Goal: Information Seeking & Learning: Learn about a topic

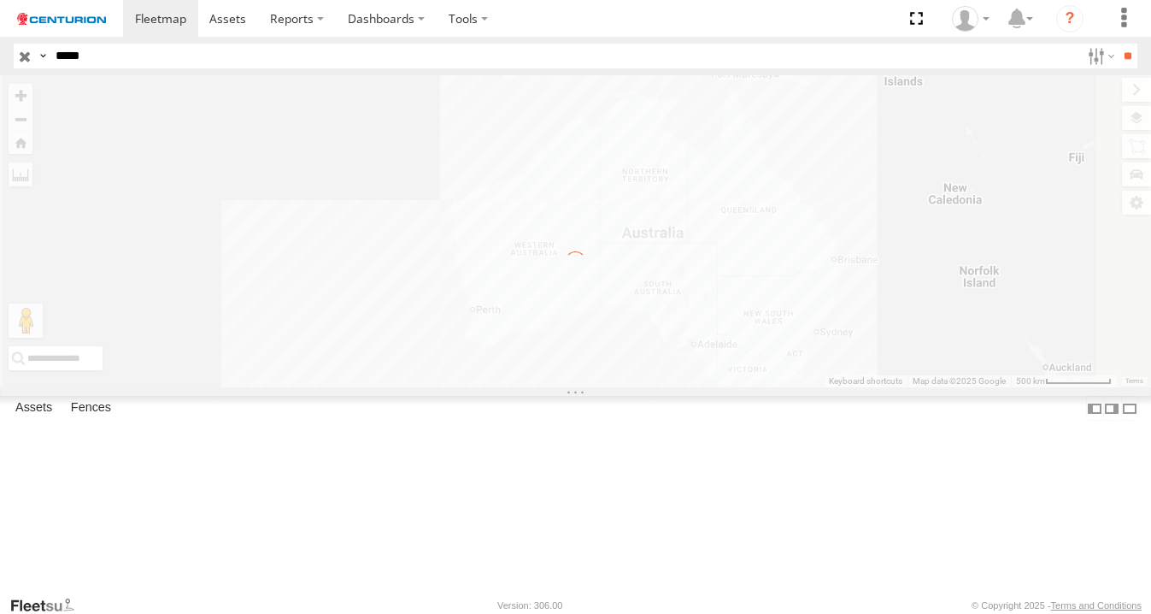
click at [1118, 44] on input "**" at bounding box center [1128, 56] width 20 height 25
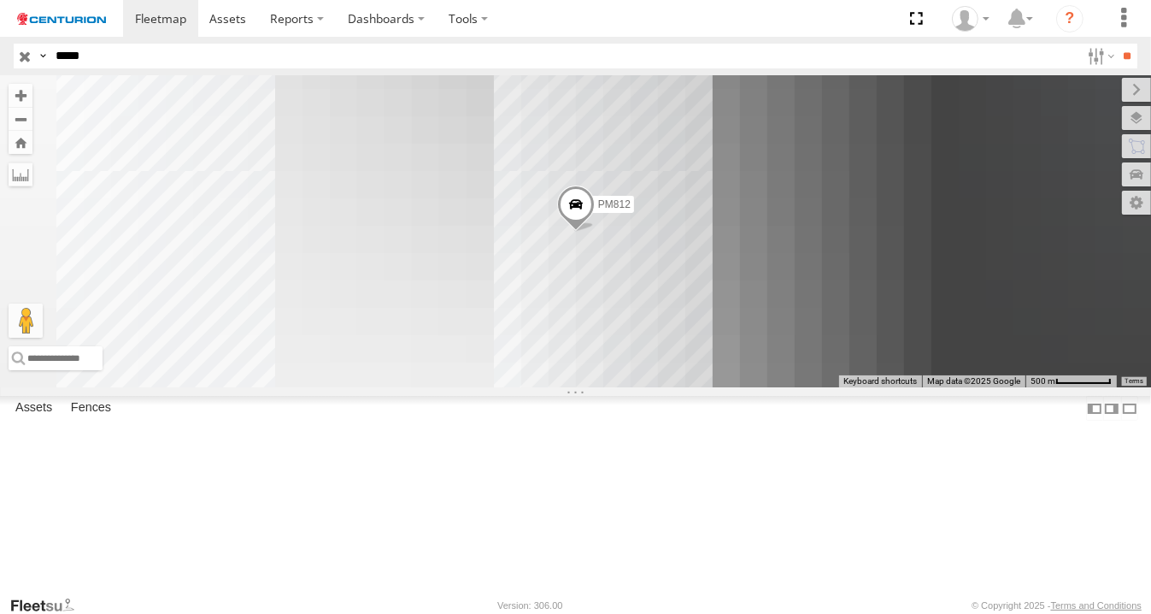
click at [0, 0] on div at bounding box center [0, 0] width 0 height 0
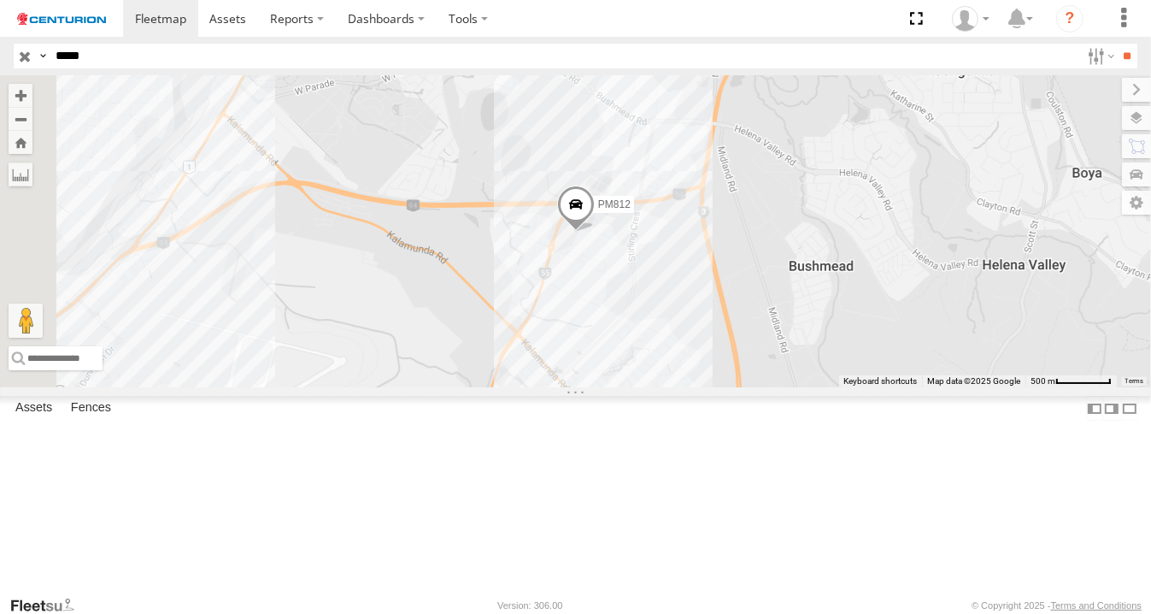
click at [0, 0] on div "PM812" at bounding box center [0, 0] width 0 height 0
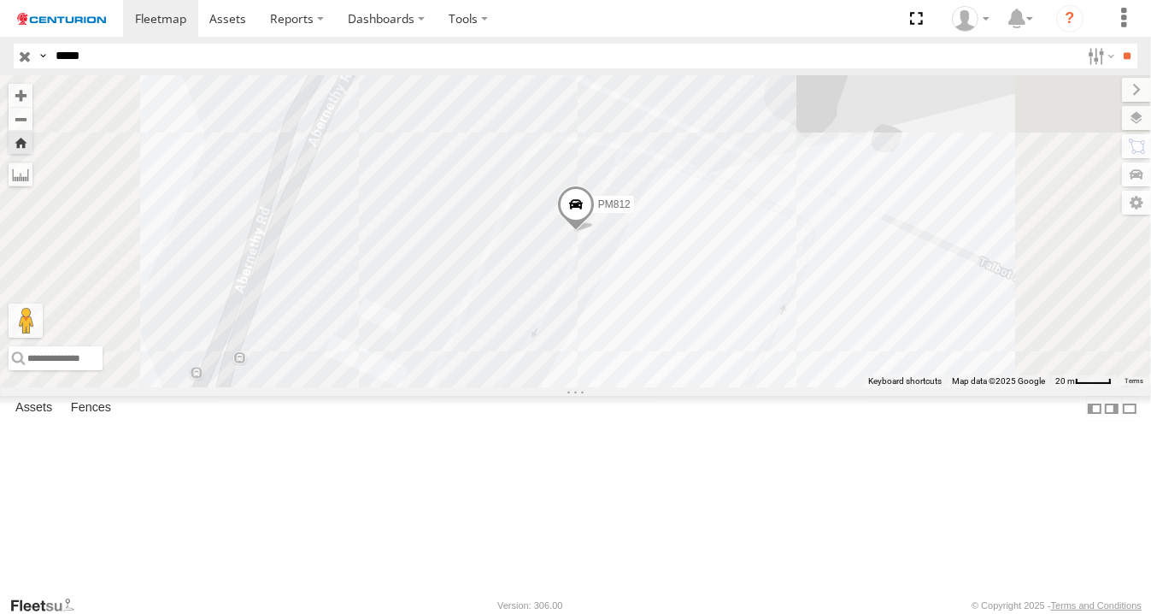
click at [594, 232] on span at bounding box center [575, 208] width 38 height 46
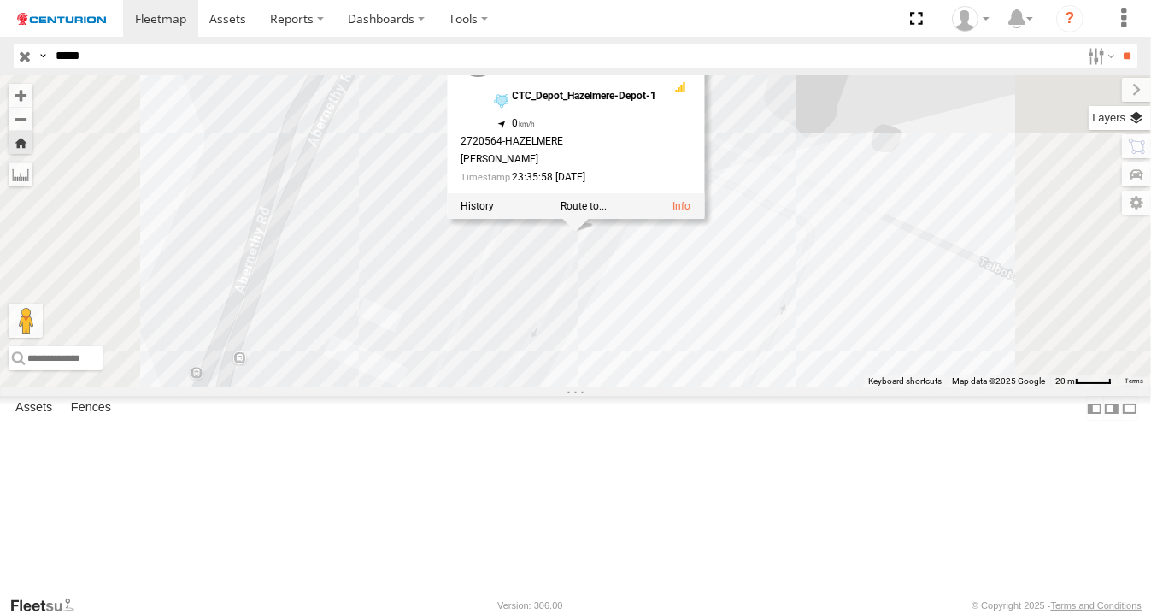
click at [1149, 125] on label at bounding box center [1120, 118] width 62 height 24
click at [0, 0] on span "Basemaps" at bounding box center [0, 0] width 0 height 0
click at [0, 0] on span "Satellite" at bounding box center [0, 0] width 0 height 0
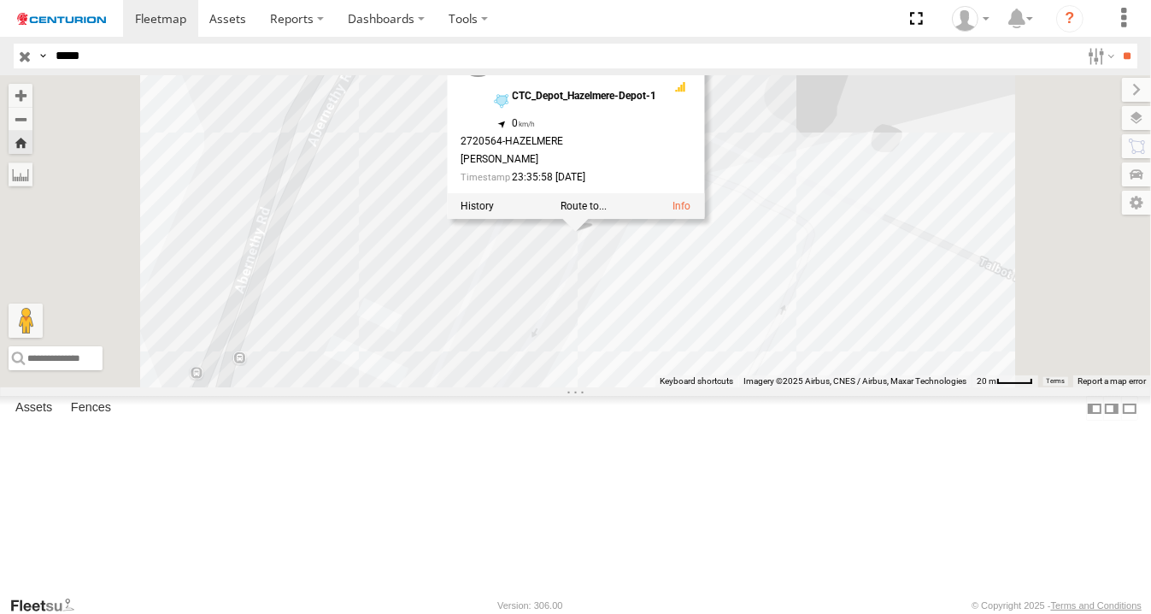
click at [0, 0] on div "Satellite + Roadmap" at bounding box center [0, 0] width 0 height 0
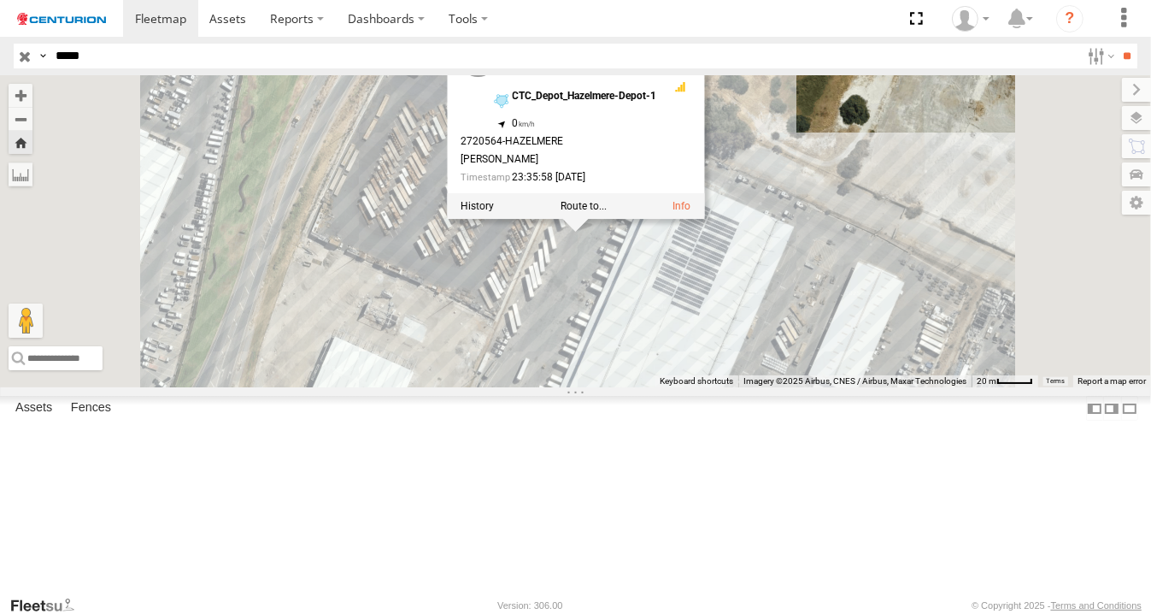
click at [0, 0] on span "Satellite + Roadmap" at bounding box center [0, 0] width 0 height 0
click at [778, 387] on div "PM812 PM812 Linehaul CTC_Depot_Hazelmere-Depot-1 -31.92006 , 116.00188 0 272056…" at bounding box center [575, 231] width 1151 height 312
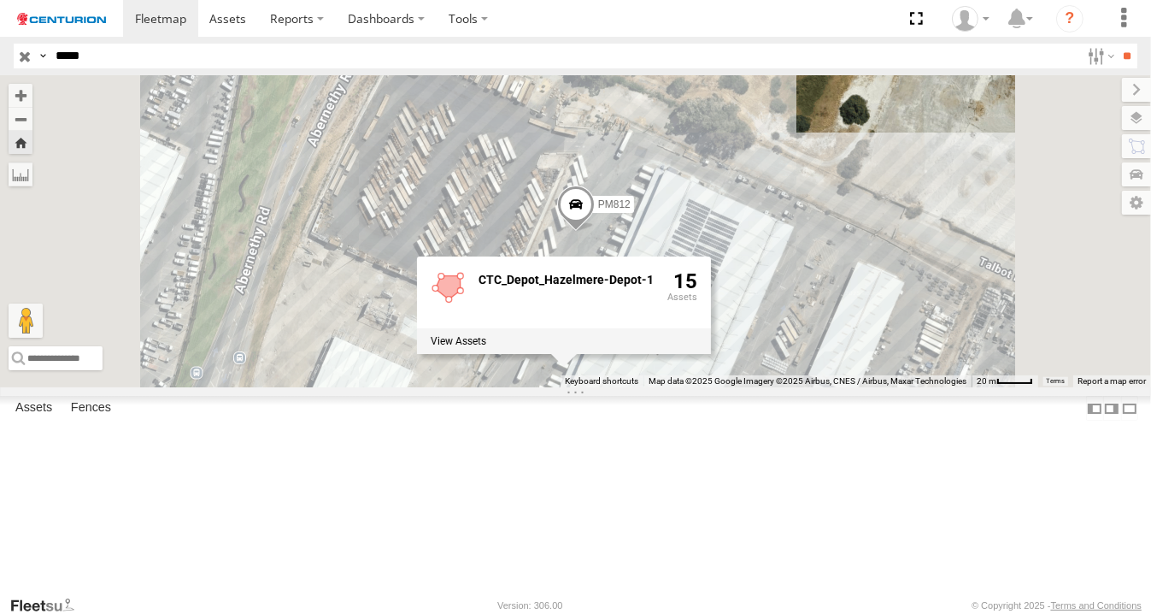
click at [594, 232] on span at bounding box center [575, 208] width 38 height 46
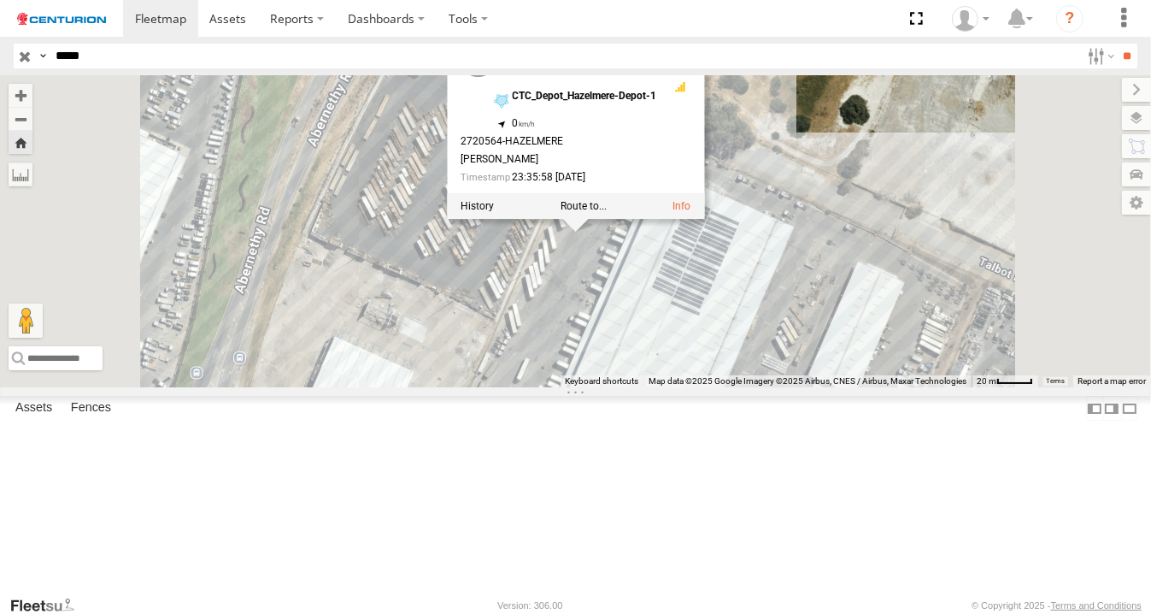
click at [495, 77] on link at bounding box center [478, 60] width 34 height 34
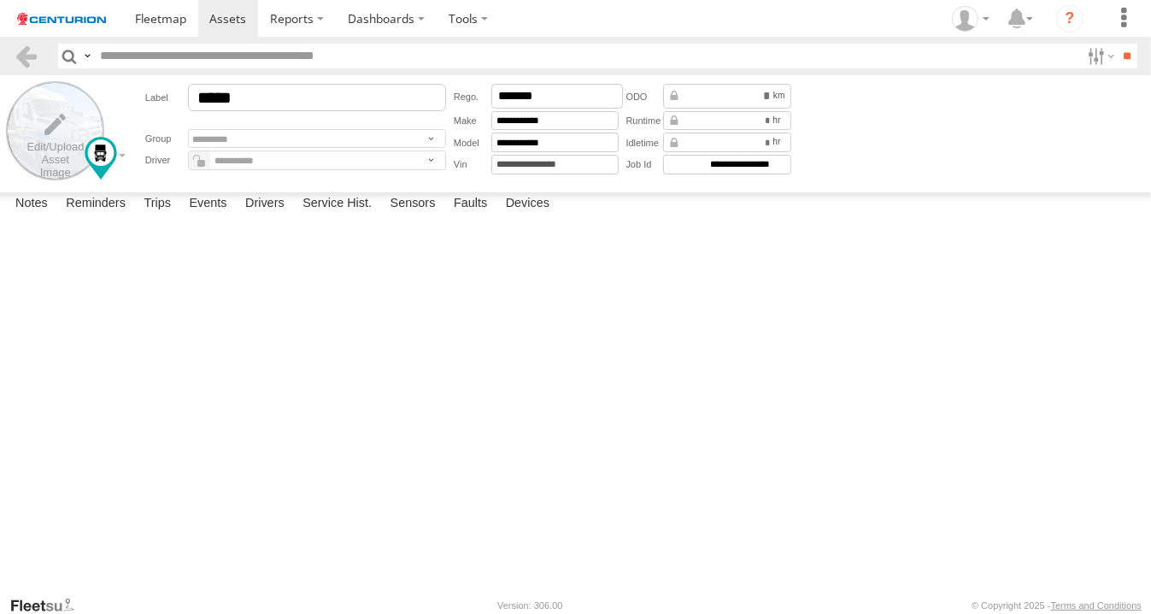
click at [51, 122] on label at bounding box center [55, 130] width 98 height 98
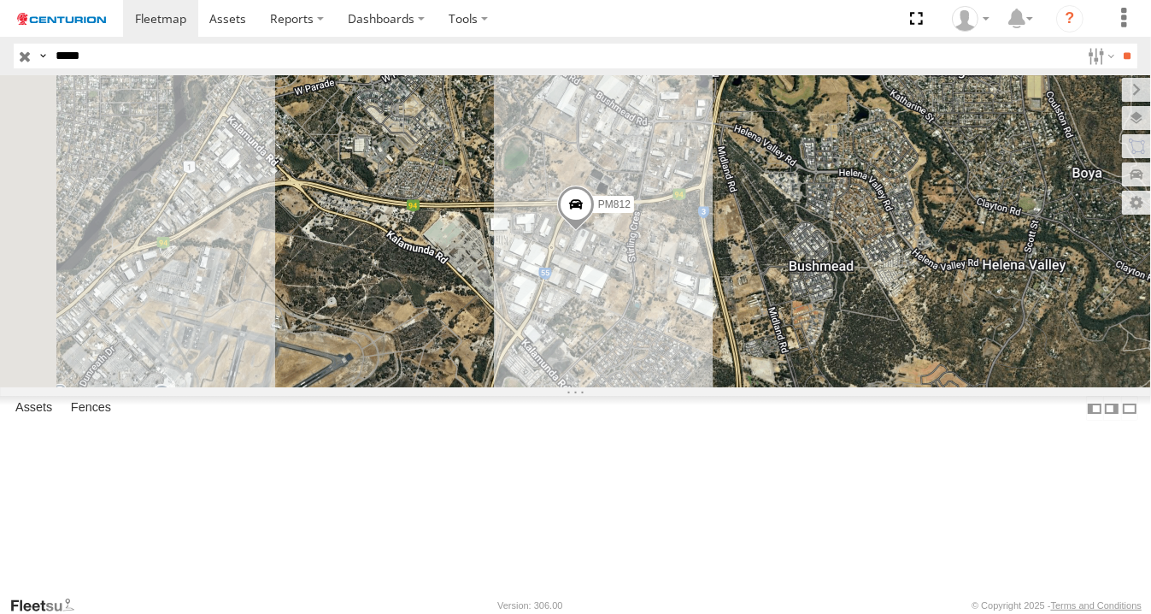
click at [784, 339] on div "PM812" at bounding box center [575, 231] width 1151 height 312
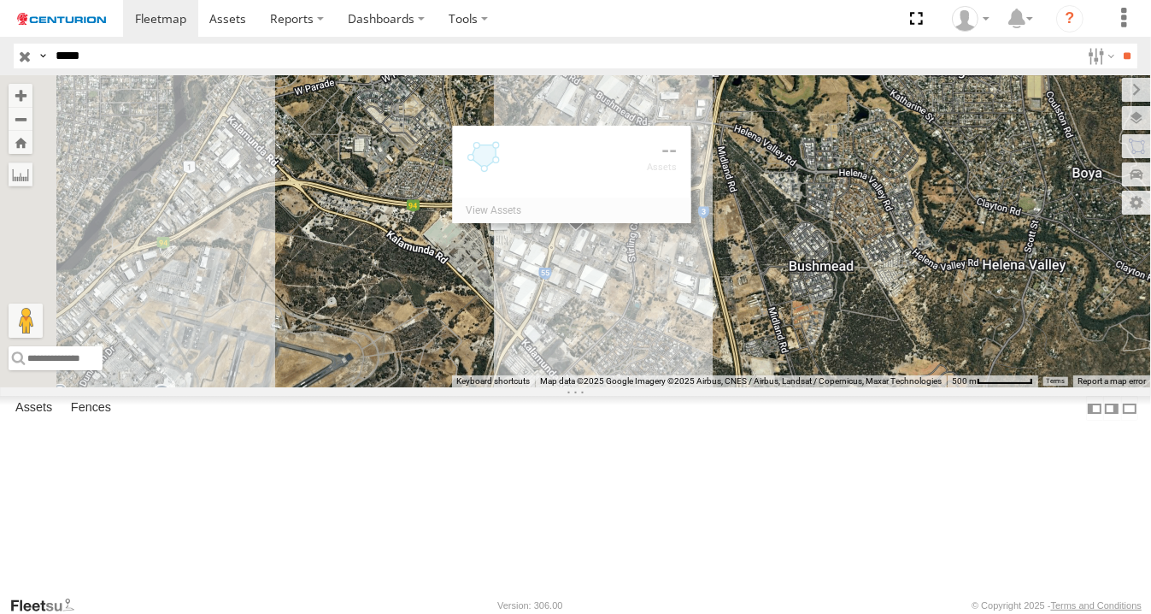
click at [784, 339] on div "PM812" at bounding box center [575, 231] width 1151 height 312
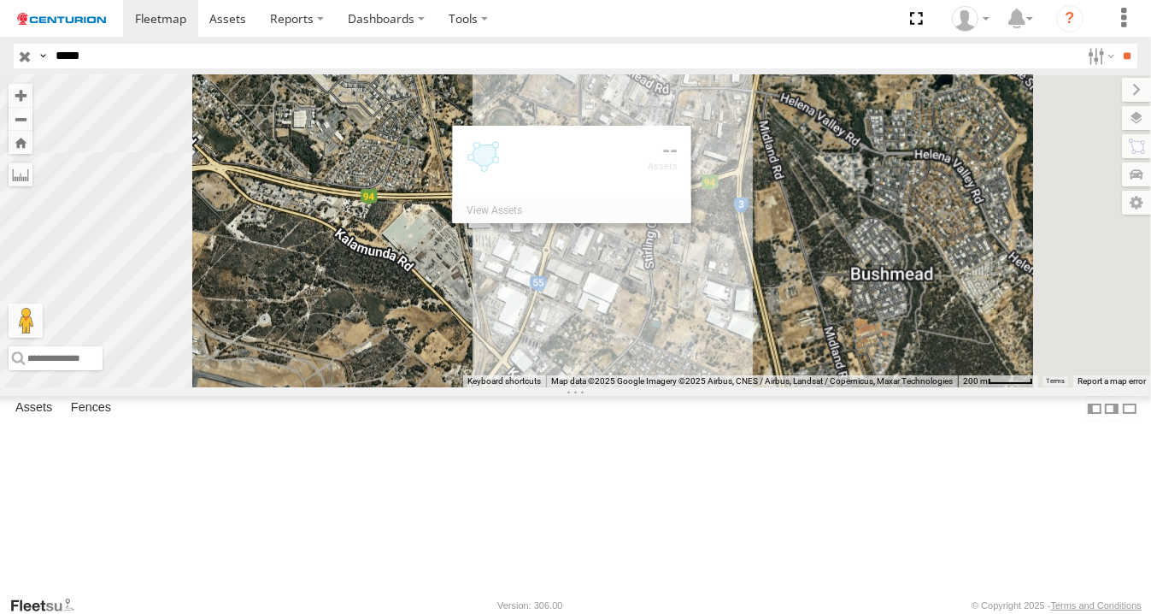
click at [784, 339] on div "PM812" at bounding box center [575, 231] width 1151 height 312
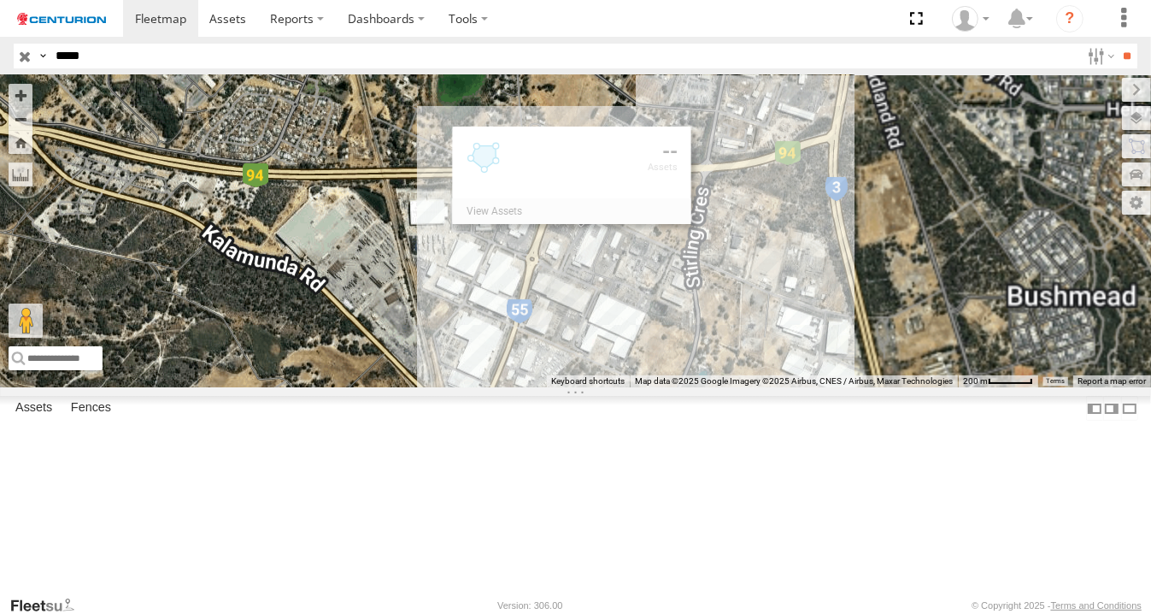
click at [784, 339] on div "PM812" at bounding box center [575, 231] width 1151 height 312
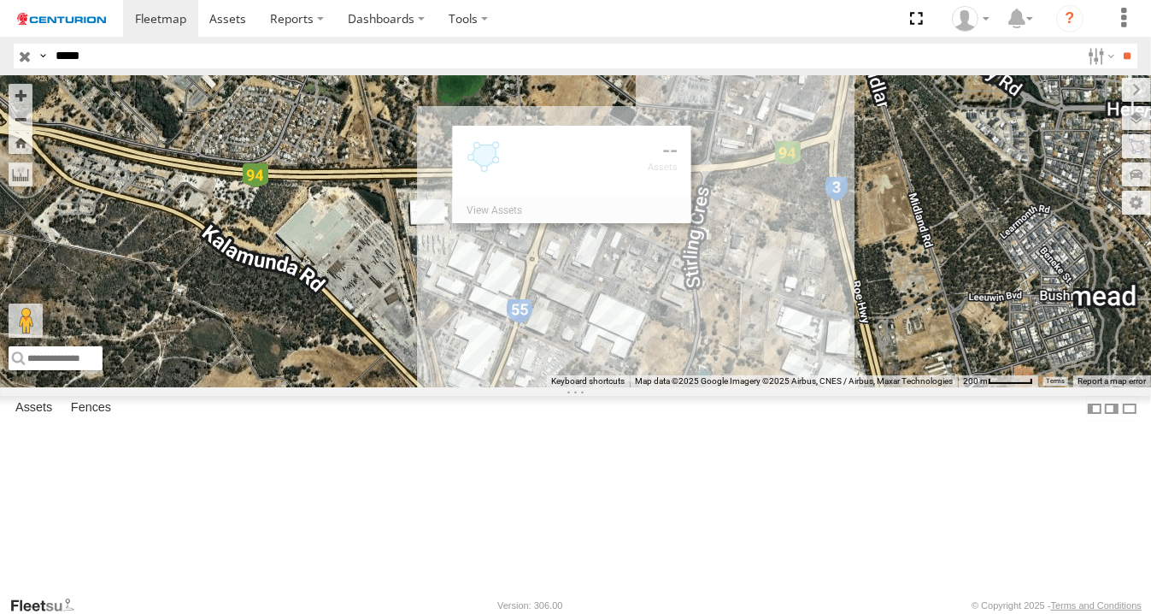
click at [784, 339] on div "PM812" at bounding box center [575, 231] width 1151 height 312
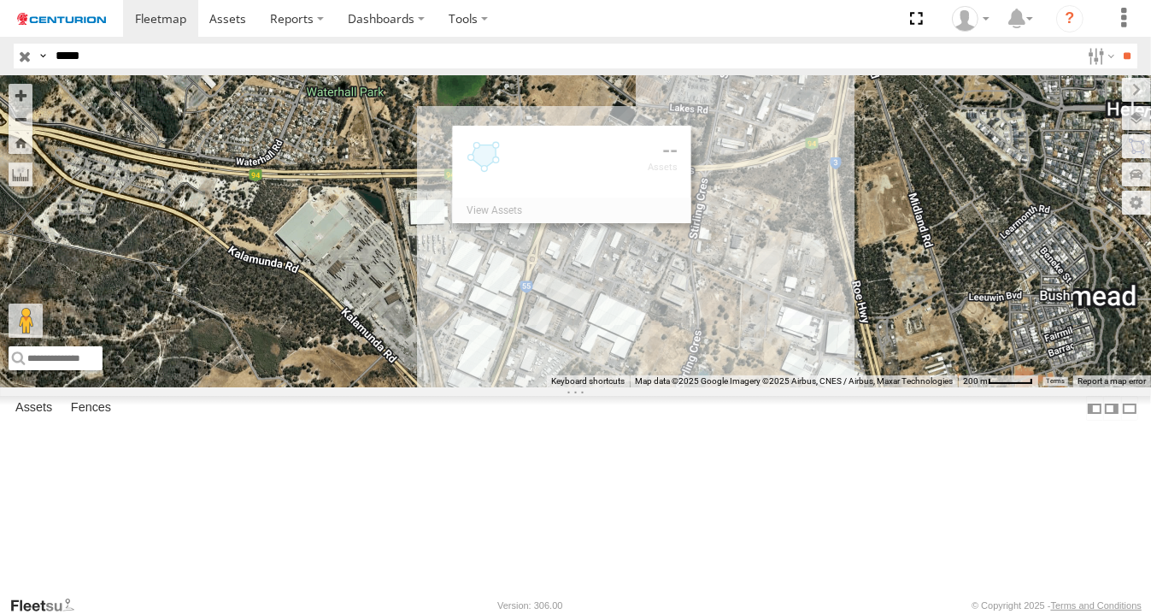
click at [784, 339] on div "PM812" at bounding box center [575, 231] width 1151 height 312
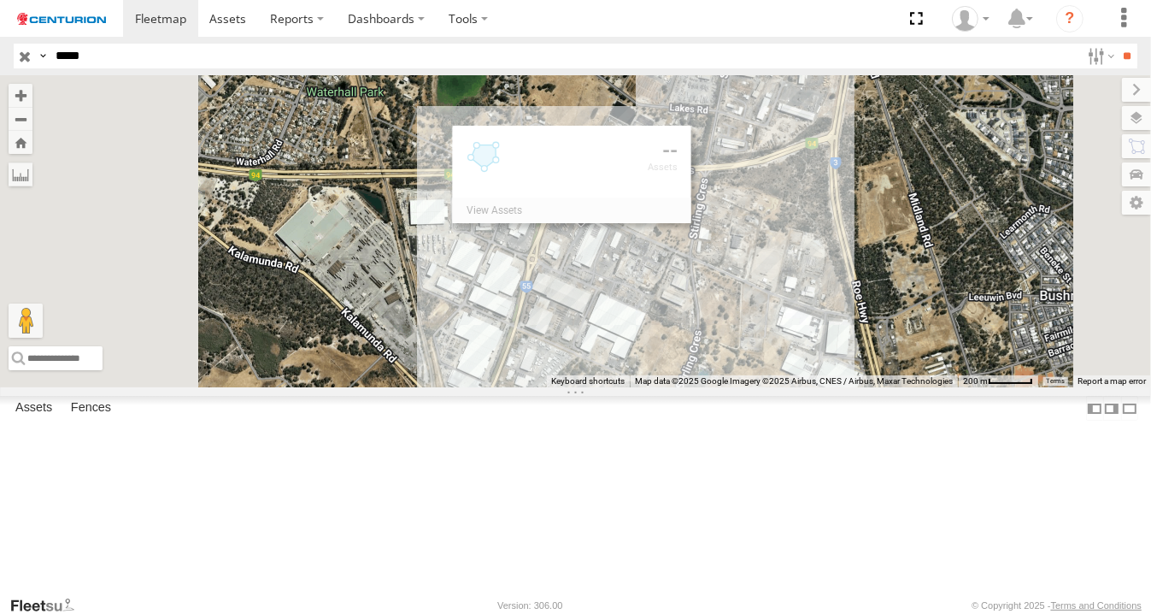
click at [784, 339] on div "PM812" at bounding box center [575, 231] width 1151 height 312
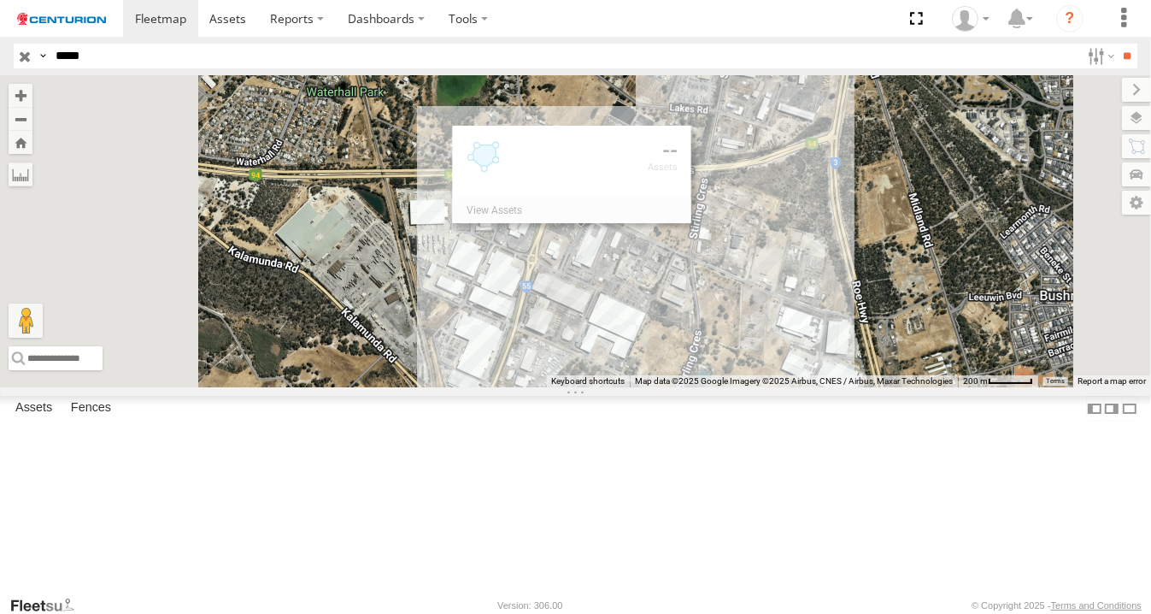
click at [784, 339] on div "PM812" at bounding box center [575, 231] width 1151 height 312
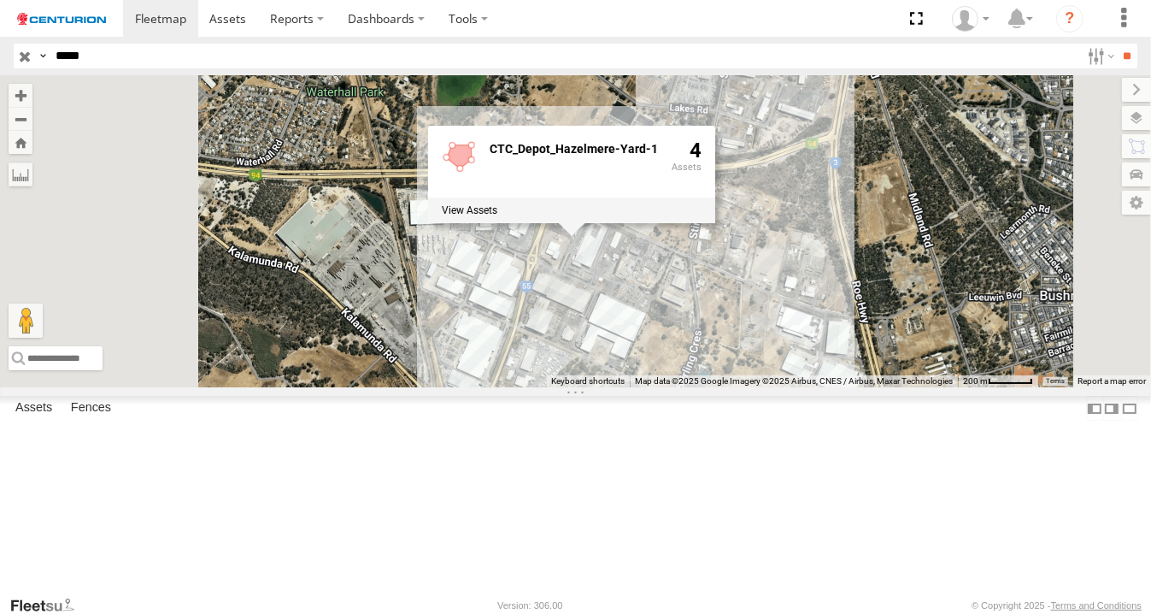
click at [814, 387] on div "PM812 CTC_Depot_Hazelmere-Yard-1 4" at bounding box center [575, 231] width 1151 height 312
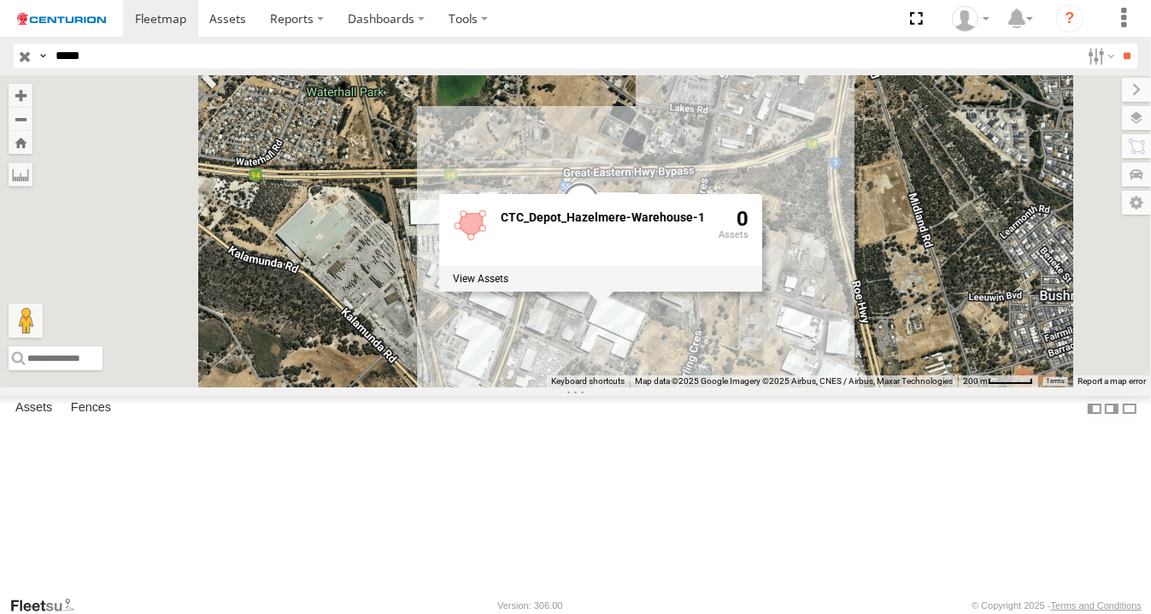
click at [599, 227] on span at bounding box center [580, 204] width 38 height 46
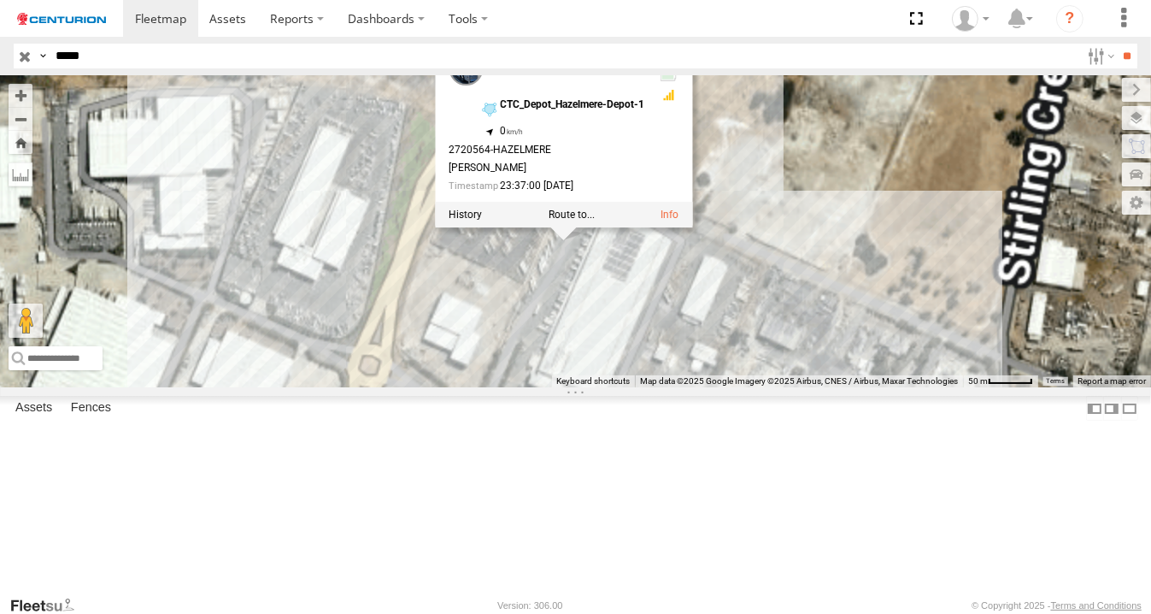
drag, startPoint x: 842, startPoint y: 344, endPoint x: 790, endPoint y: 349, distance: 51.5
click at [718, 378] on div "PM812 PM812 Linehaul CTC_Depot_Hazelmere-Depot-1 -31.92006 , 116.00188 0 272056…" at bounding box center [575, 231] width 1151 height 312
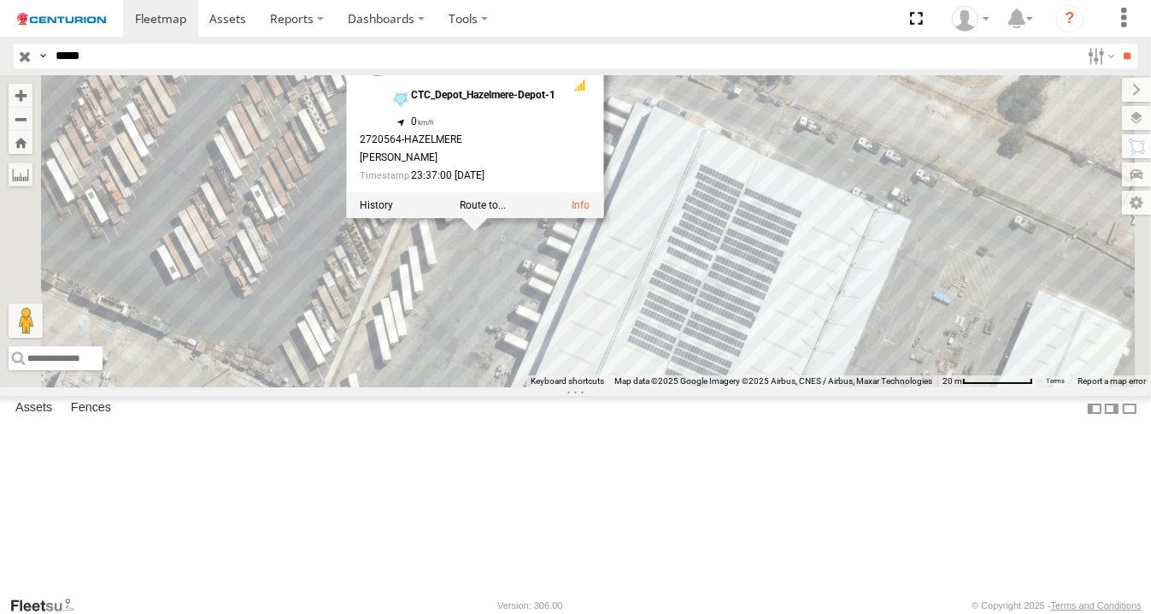
drag, startPoint x: 612, startPoint y: 378, endPoint x: 594, endPoint y: 494, distance: 117.6
click at [584, 387] on div "PM812 PM812 Linehaul CTC_Depot_Hazelmere-Depot-1 -31.92006 , 116.00188 0 272056…" at bounding box center [575, 231] width 1151 height 312
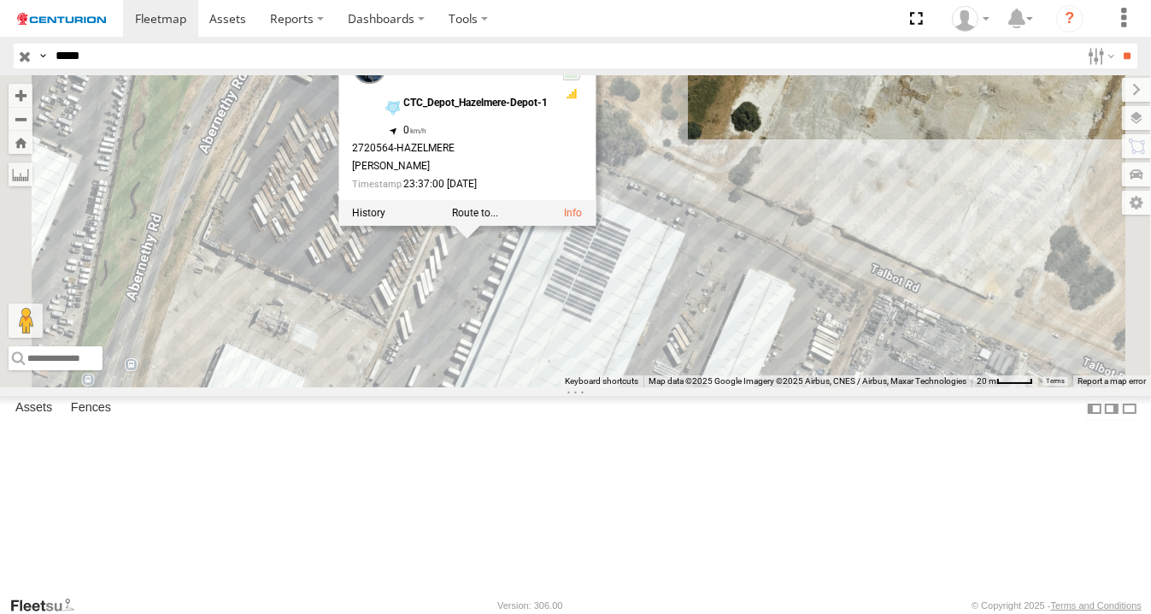
drag, startPoint x: 624, startPoint y: 502, endPoint x: 663, endPoint y: 350, distance: 157.1
click at [663, 350] on div "PM812 PM812 Linehaul CTC_Depot_Hazelmere-Depot-1 -31.92006 , 116.00188 0 272056…" at bounding box center [575, 231] width 1151 height 312
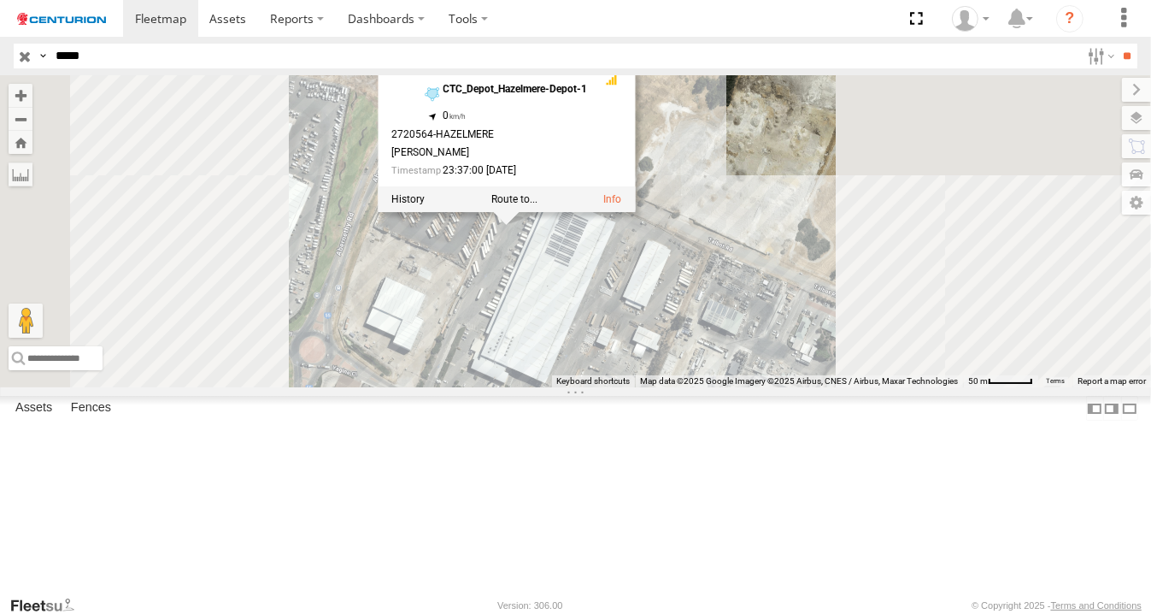
drag, startPoint x: 644, startPoint y: 378, endPoint x: 693, endPoint y: 357, distance: 52.9
click at [693, 357] on div "PM812 PM812 Linehaul CTC_Depot_Hazelmere-Depot-1 -31.92006 , 116.00188 0 272056…" at bounding box center [575, 231] width 1151 height 312
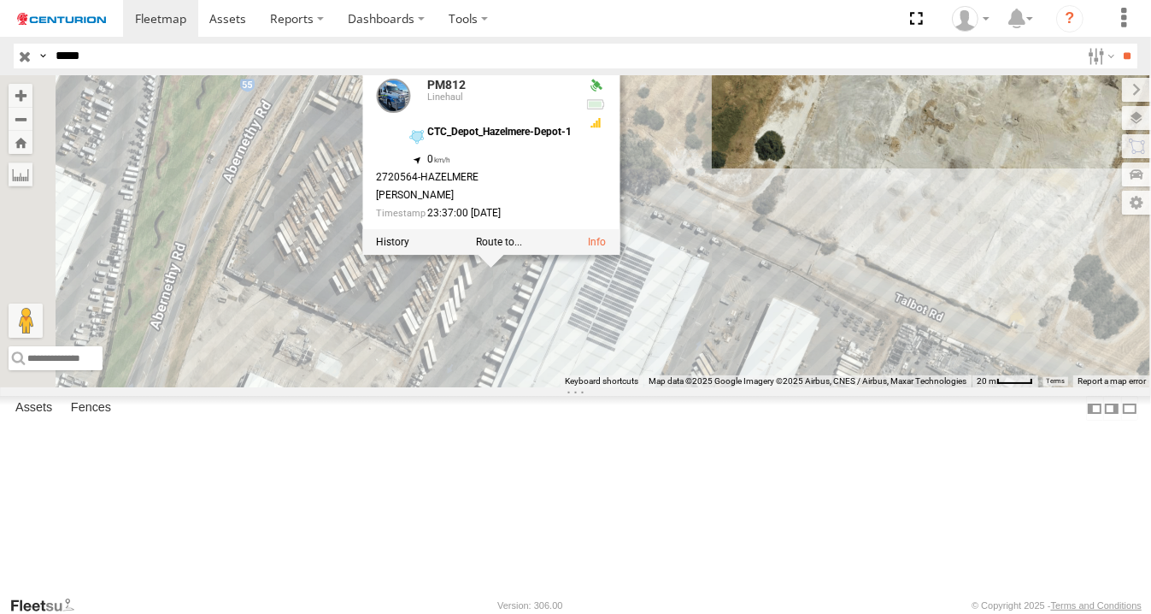
drag, startPoint x: 741, startPoint y: 300, endPoint x: 686, endPoint y: 386, distance: 102.2
click at [686, 386] on div "PM812 PM812 Linehaul CTC_Depot_Hazelmere-Depot-1 -31.92006 , 116.00188 0 272056…" at bounding box center [575, 231] width 1151 height 312
click at [620, 255] on div at bounding box center [490, 242] width 257 height 26
click at [409, 248] on label at bounding box center [392, 242] width 33 height 12
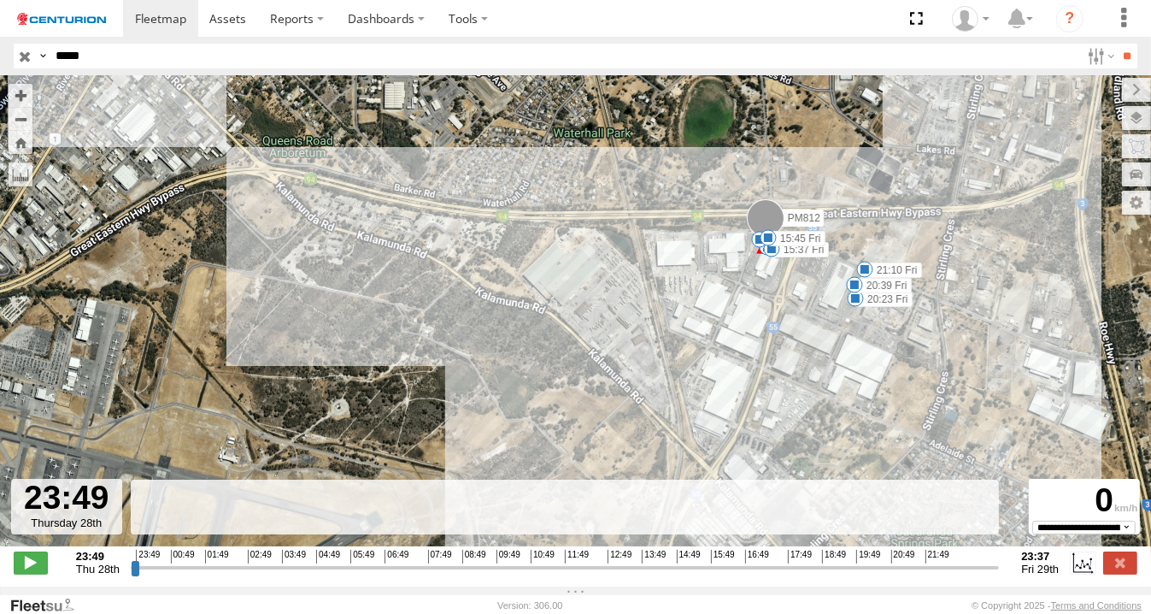
click at [784, 582] on div "**********" at bounding box center [575, 564] width 1151 height 36
drag, startPoint x: 798, startPoint y: 579, endPoint x: 977, endPoint y: 576, distance: 178.6
click at [977, 575] on input "range" at bounding box center [565, 567] width 869 height 16
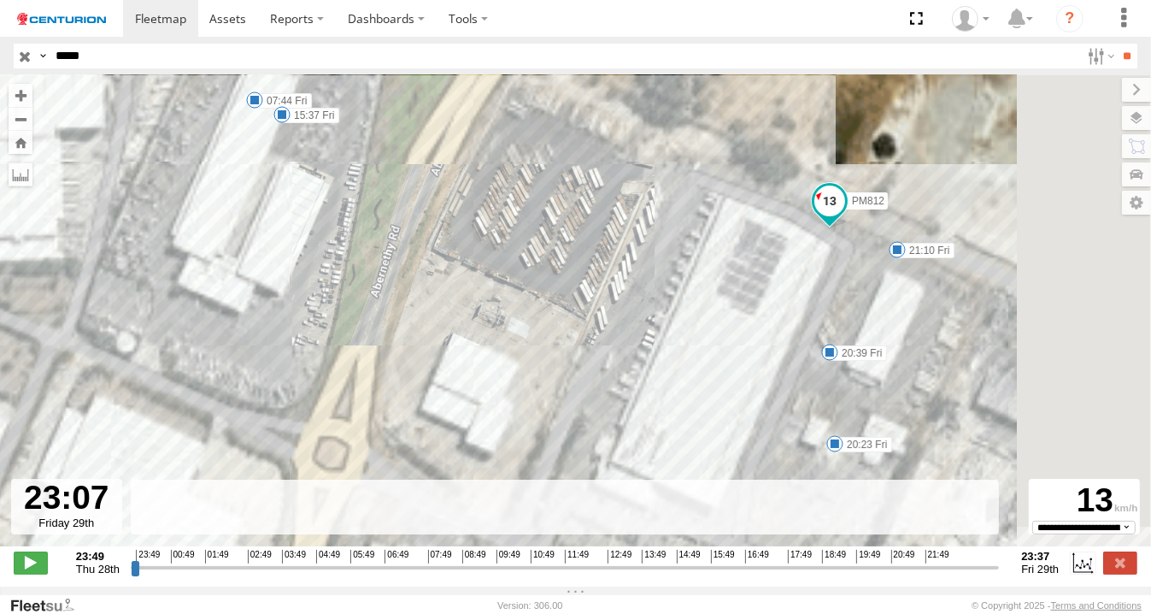
drag, startPoint x: 854, startPoint y: 309, endPoint x: 608, endPoint y: 290, distance: 246.0
click at [608, 290] on div "PM812 07:44 Fri 15:06 Fri 15:37 Fri 15:45 Fri 20:23 Fri 20:39 Fri 21:10 Fri" at bounding box center [575, 319] width 1151 height 489
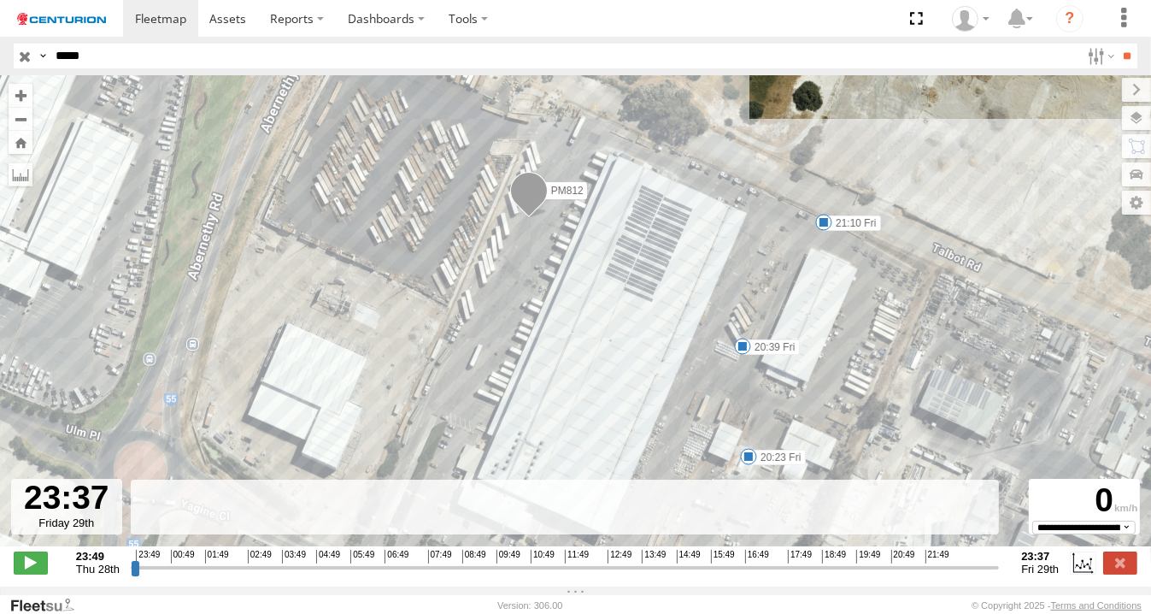
drag, startPoint x: 898, startPoint y: 579, endPoint x: 1039, endPoint y: 586, distance: 141.2
click at [1000, 575] on input "range" at bounding box center [565, 567] width 869 height 16
drag, startPoint x: 471, startPoint y: 589, endPoint x: 482, endPoint y: 584, distance: 12.2
click at [481, 582] on div "**********" at bounding box center [575, 564] width 1151 height 36
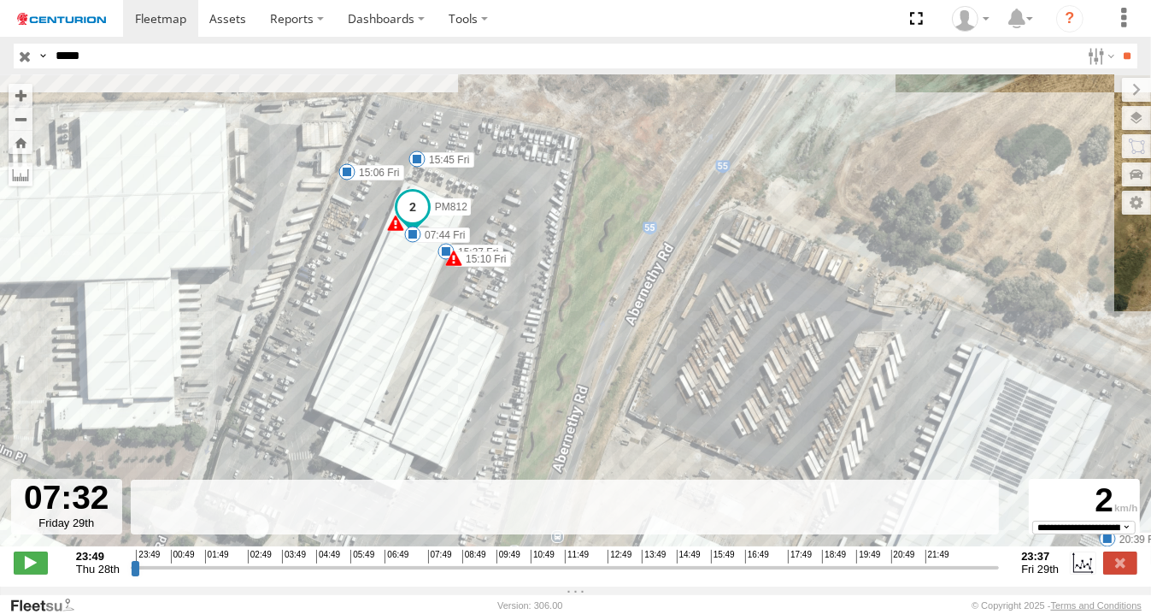
drag, startPoint x: 534, startPoint y: 567, endPoint x: 464, endPoint y: 566, distance: 70.1
click at [416, 568] on input "range" at bounding box center [565, 567] width 869 height 16
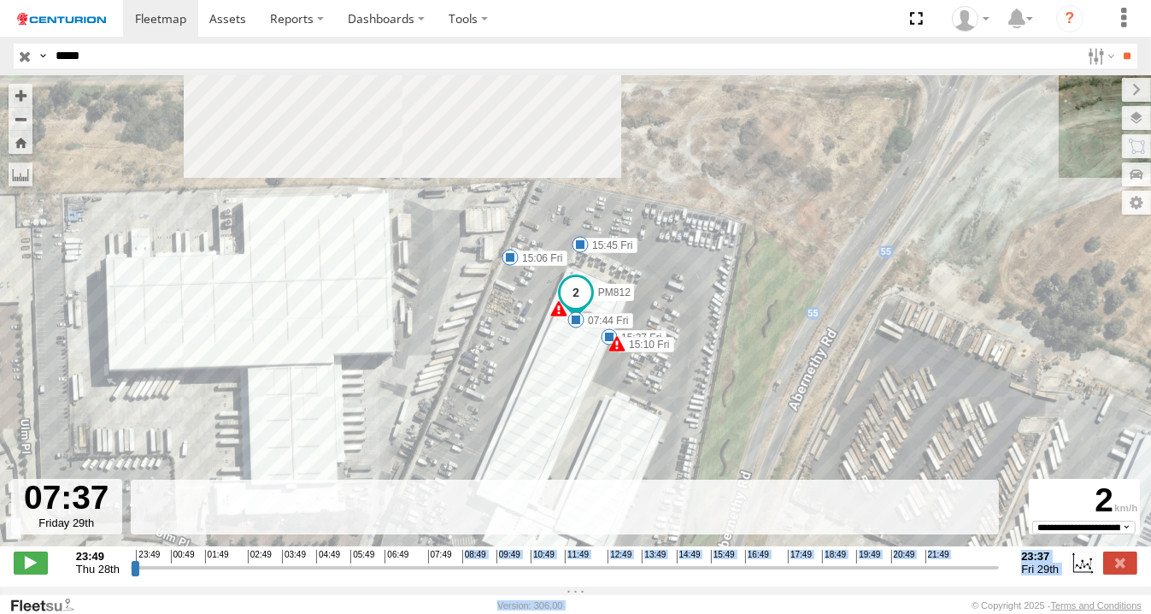
drag, startPoint x: 464, startPoint y: 566, endPoint x: 914, endPoint y: 599, distance: 450.7
click at [913, 599] on body at bounding box center [575, 307] width 1151 height 614
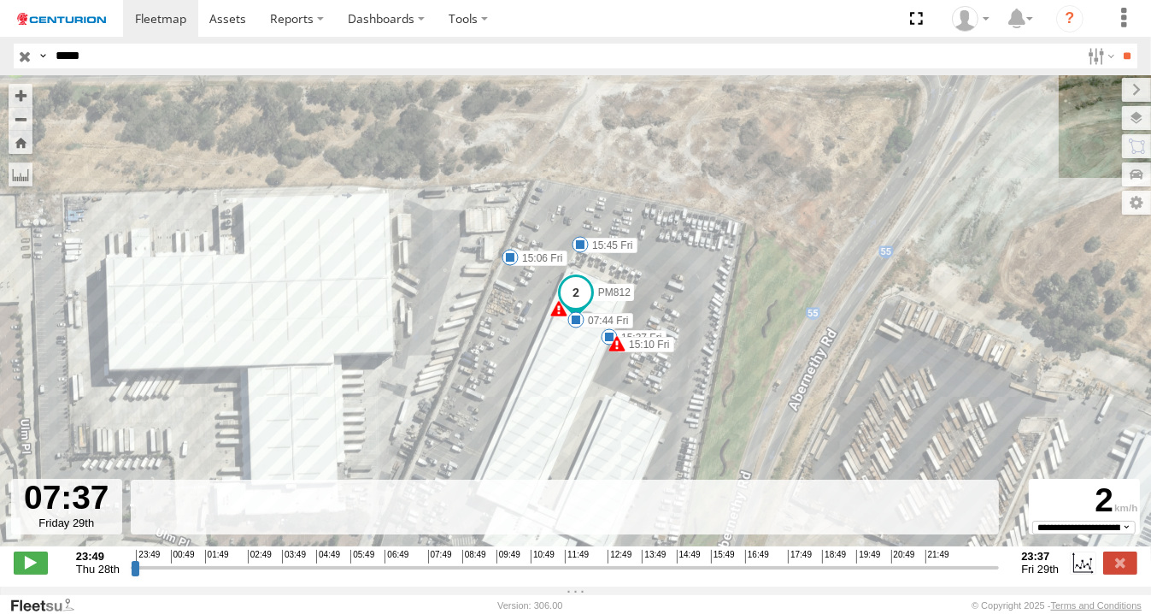
click at [0, 0] on div "Basemaps Roadmap Terrain Satellite Night" at bounding box center [0, 0] width 0 height 0
click at [1094, 89] on label at bounding box center [1122, 90] width 57 height 24
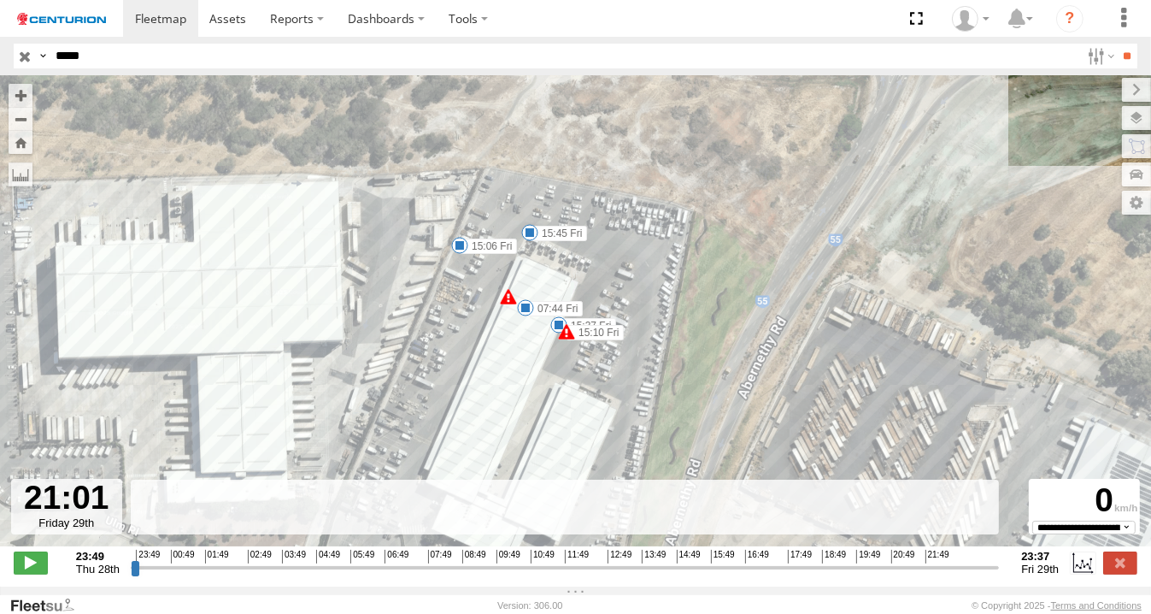
click at [901, 568] on input "range" at bounding box center [565, 567] width 869 height 16
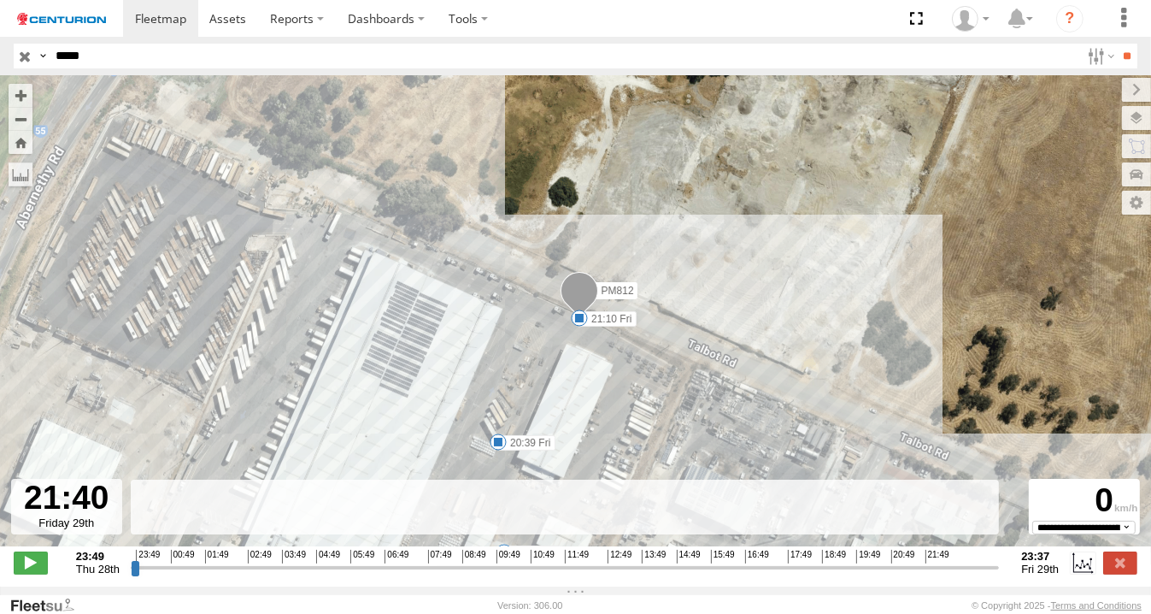
click at [924, 573] on input "range" at bounding box center [565, 567] width 869 height 16
click at [972, 575] on input "range" at bounding box center [565, 567] width 869 height 16
drag, startPoint x: 973, startPoint y: 577, endPoint x: 1011, endPoint y: 576, distance: 37.6
type input "**********"
click at [1000, 575] on input "range" at bounding box center [565, 567] width 869 height 16
